Goal: Task Accomplishment & Management: Complete application form

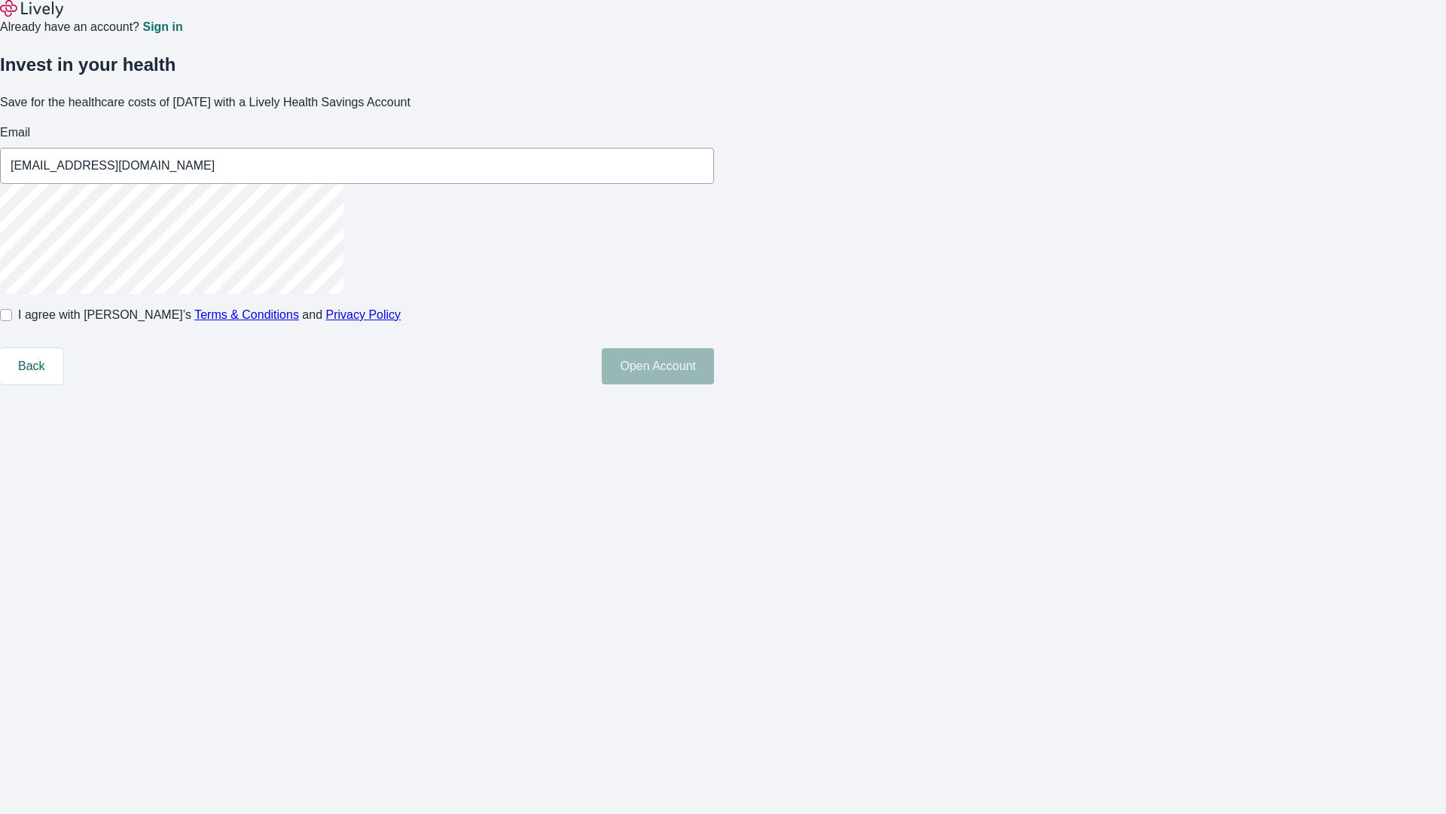
click at [12, 321] on input "I agree with Lively’s Terms & Conditions and Privacy Policy" at bounding box center [6, 315] width 12 height 12
checkbox input "true"
click at [714, 384] on button "Open Account" at bounding box center [658, 366] width 112 height 36
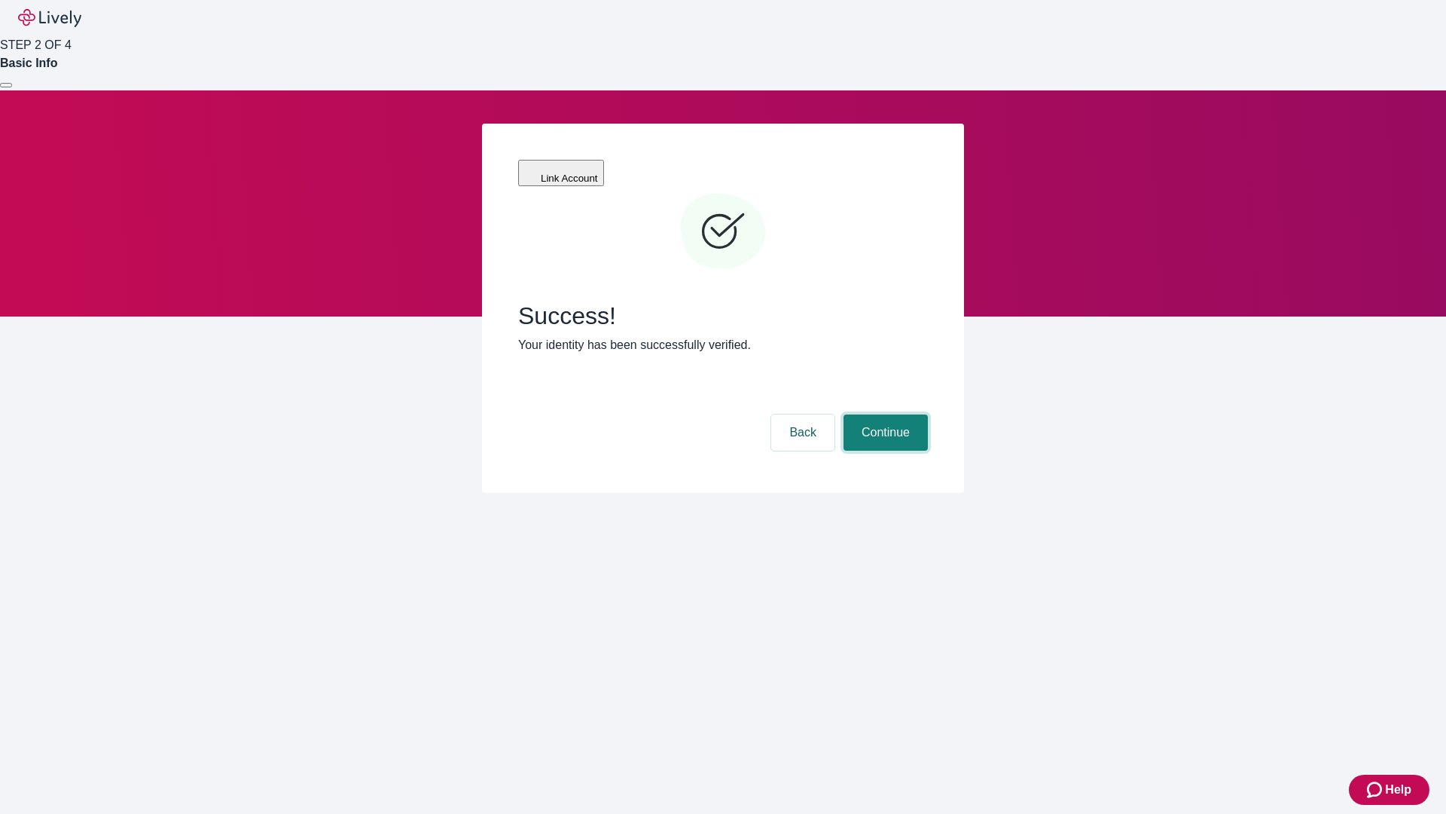
click at [884, 414] on button "Continue" at bounding box center [886, 432] width 84 height 36
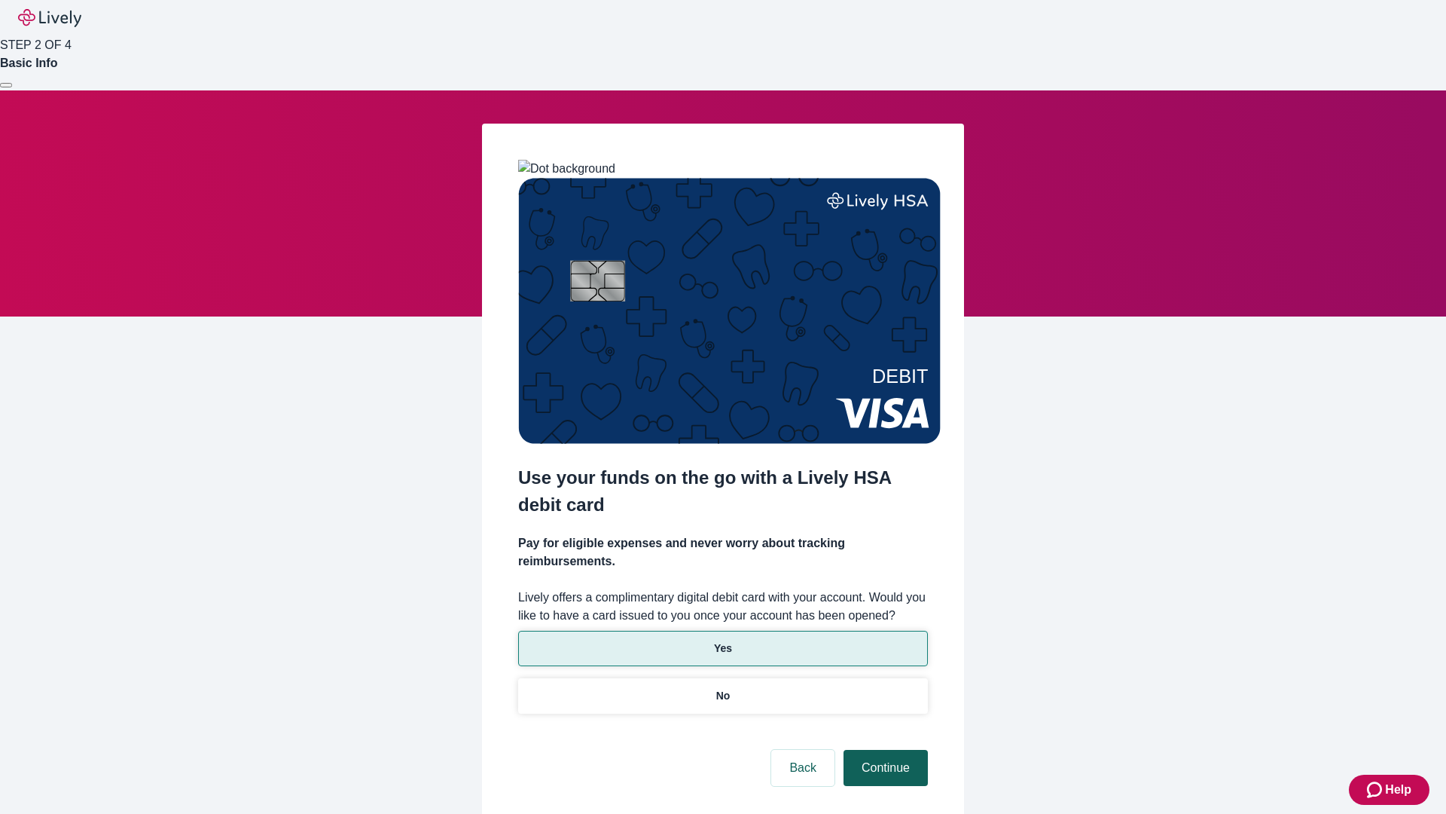
click at [722, 640] on p "Yes" at bounding box center [723, 648] width 18 height 16
click at [884, 749] on button "Continue" at bounding box center [886, 767] width 84 height 36
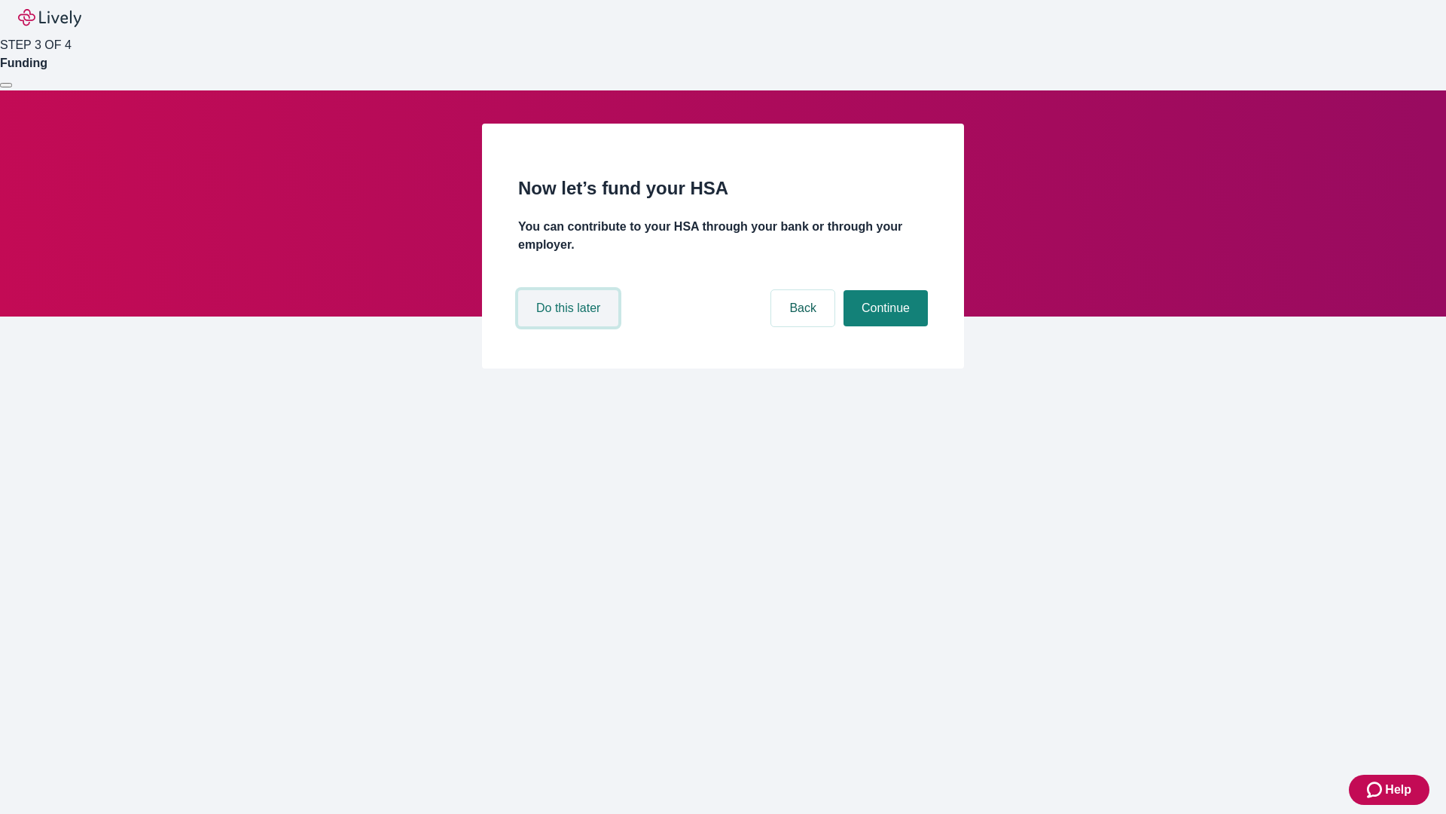
click at [570, 326] on button "Do this later" at bounding box center [568, 308] width 100 height 36
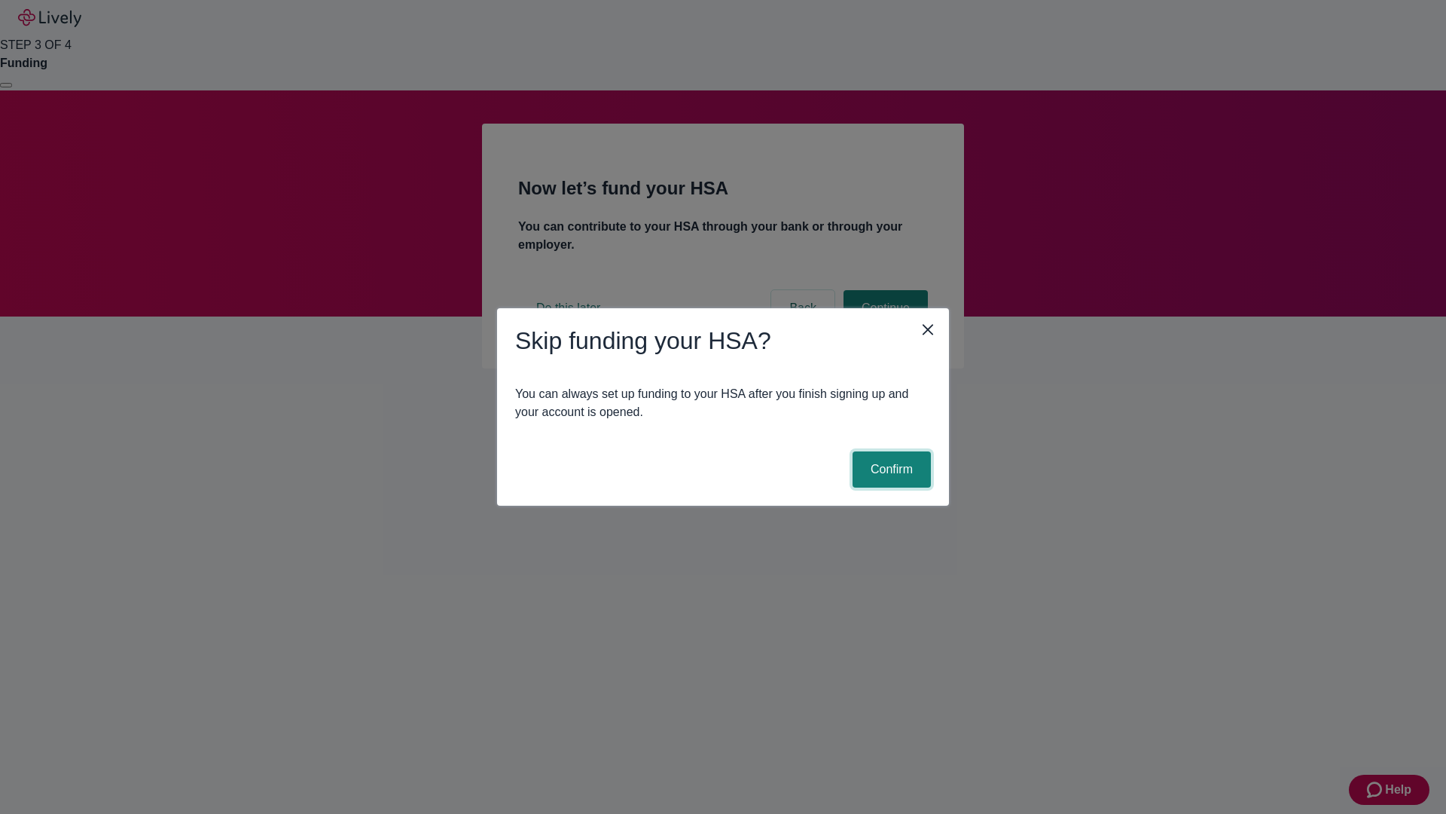
click at [890, 469] on button "Confirm" at bounding box center [892, 469] width 78 height 36
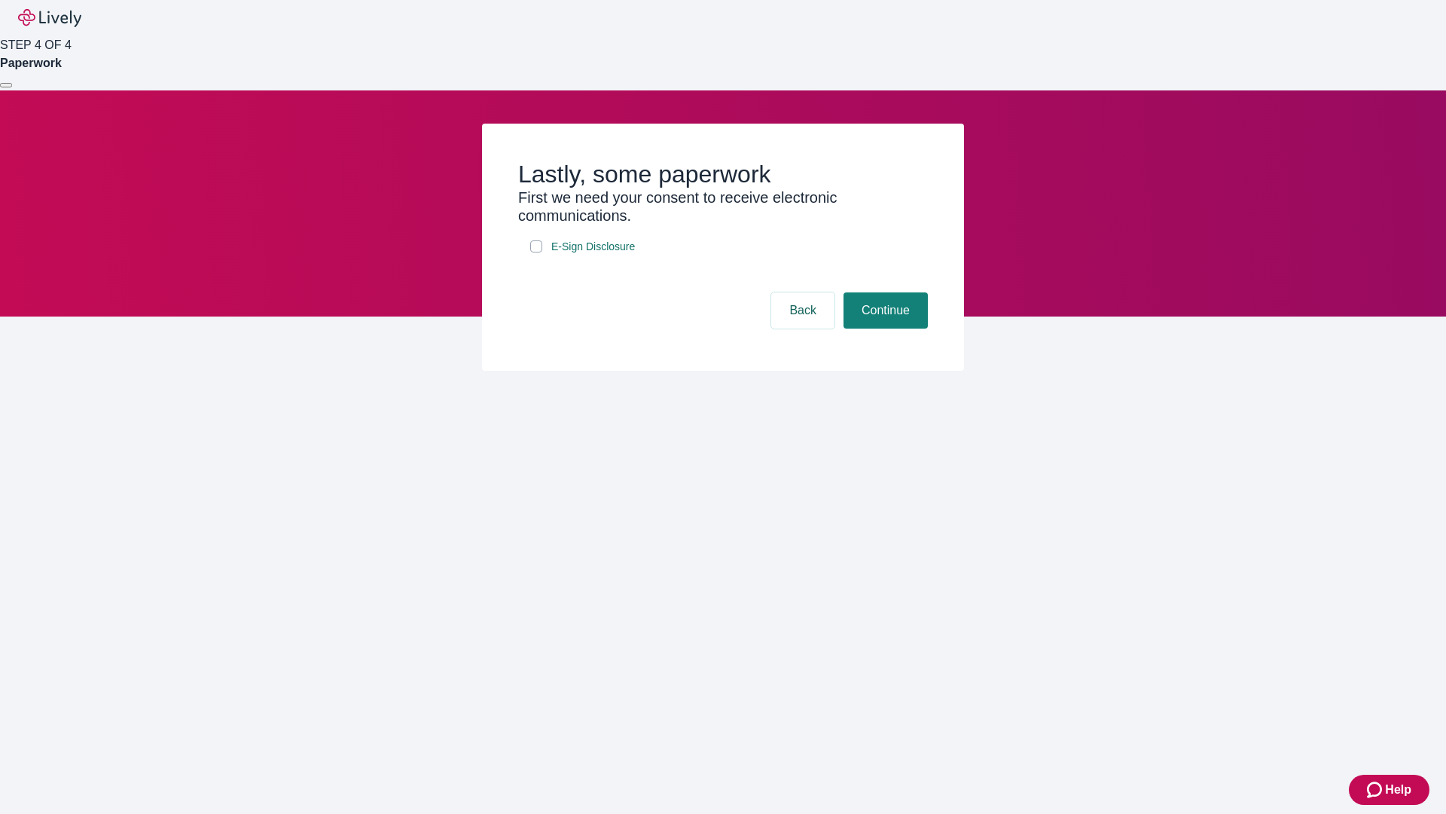
click at [536, 252] on input "E-Sign Disclosure" at bounding box center [536, 246] width 12 height 12
checkbox input "true"
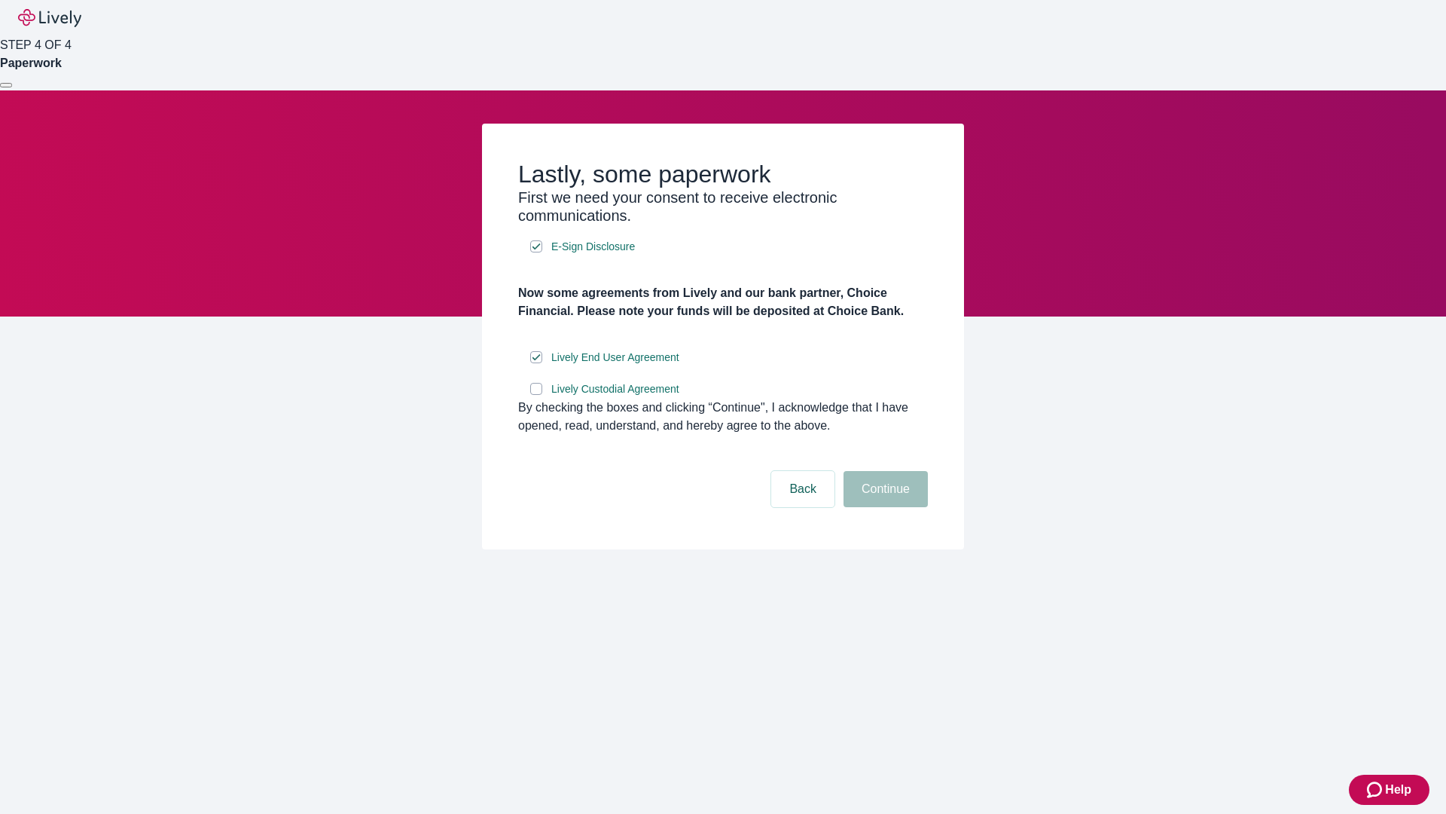
click at [536, 395] on input "Lively Custodial Agreement" at bounding box center [536, 389] width 12 height 12
checkbox input "true"
click at [884, 507] on button "Continue" at bounding box center [886, 489] width 84 height 36
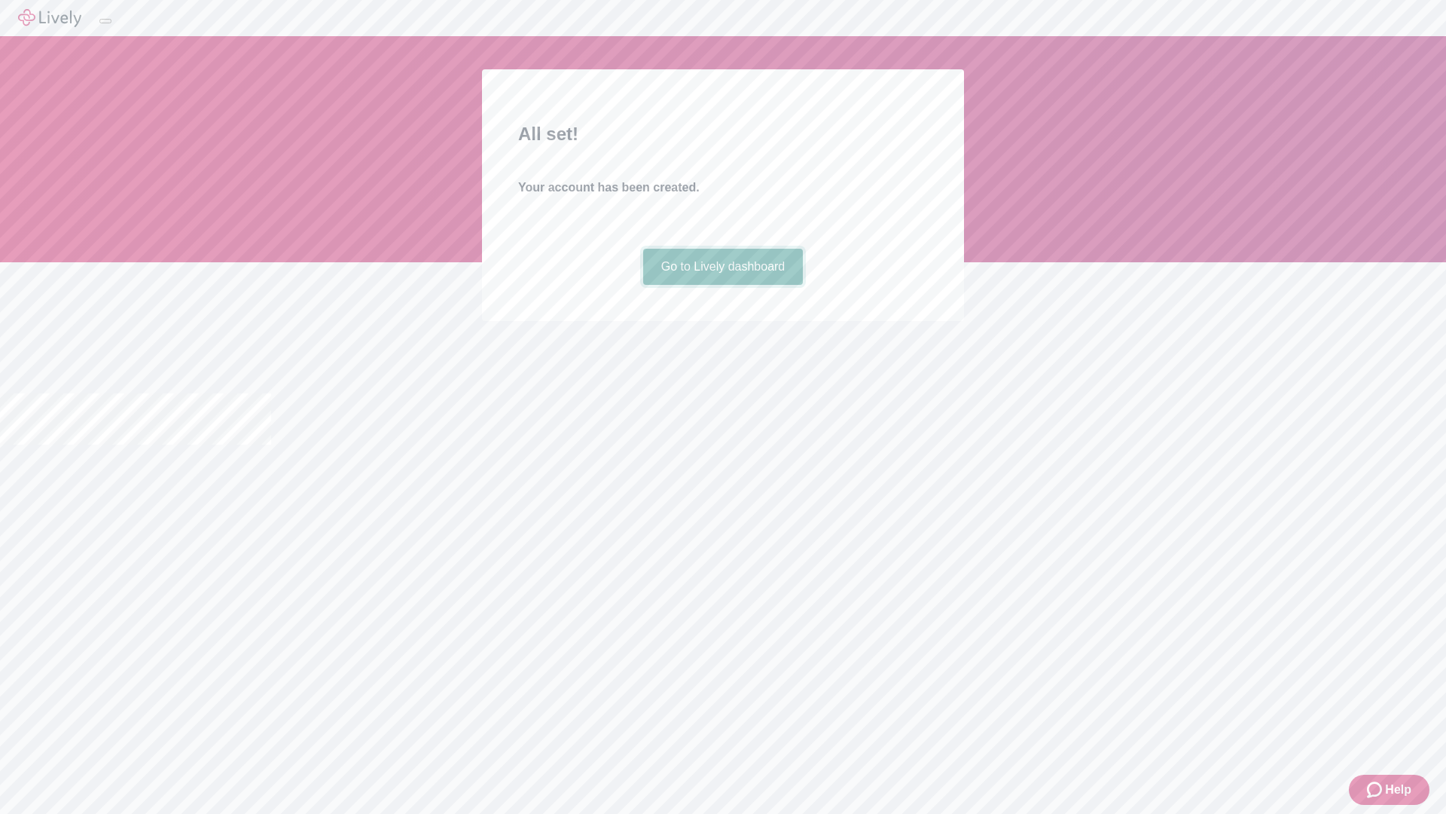
click at [722, 285] on link "Go to Lively dashboard" at bounding box center [723, 267] width 160 height 36
